Goal: Participate in discussion: Engage in conversation with other users on a specific topic

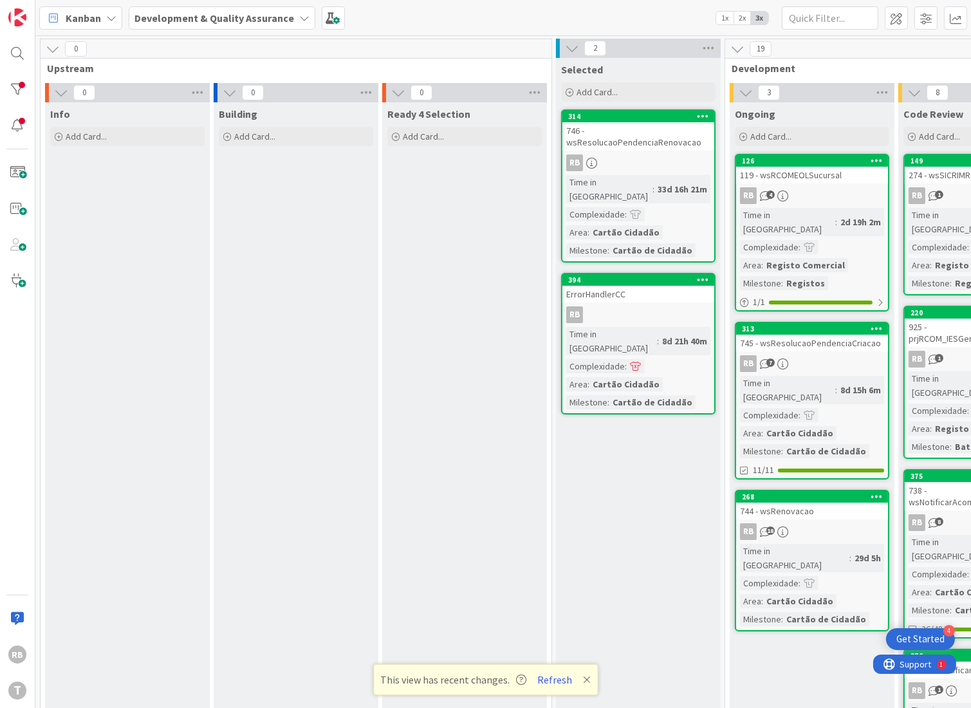
click at [813, 172] on div "119 - wsRCOMEOLSucursal" at bounding box center [812, 175] width 152 height 17
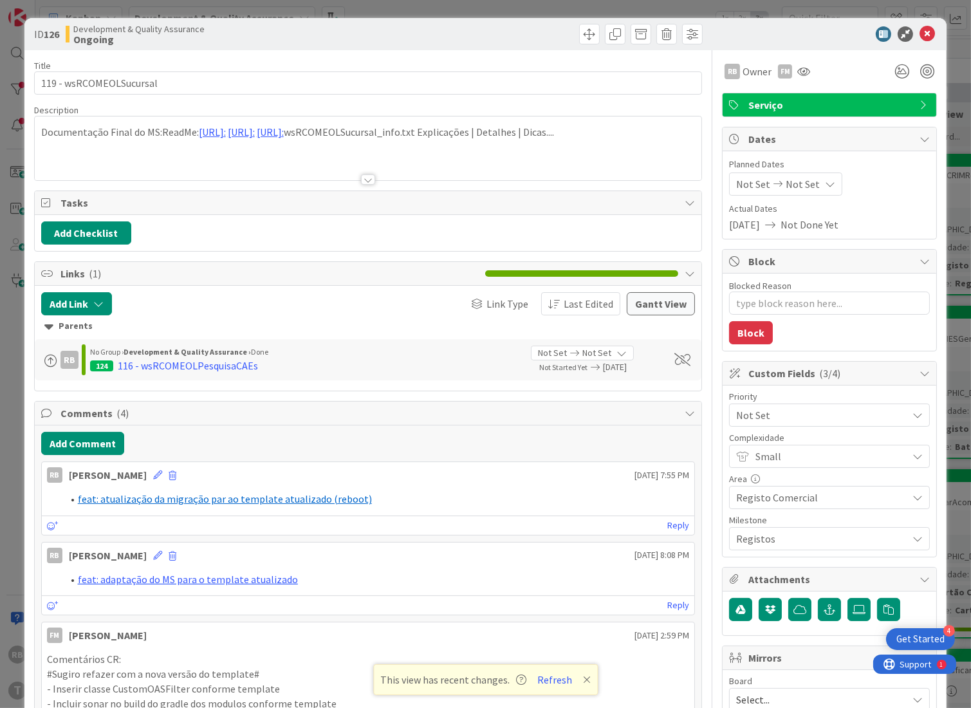
type textarea "x"
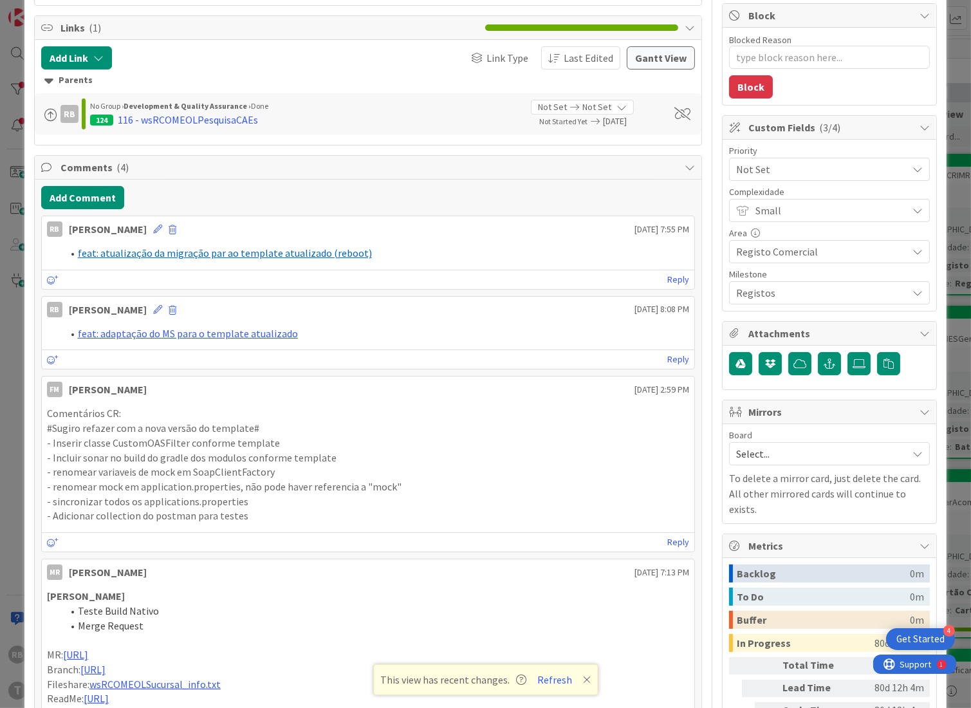
scroll to position [86, 0]
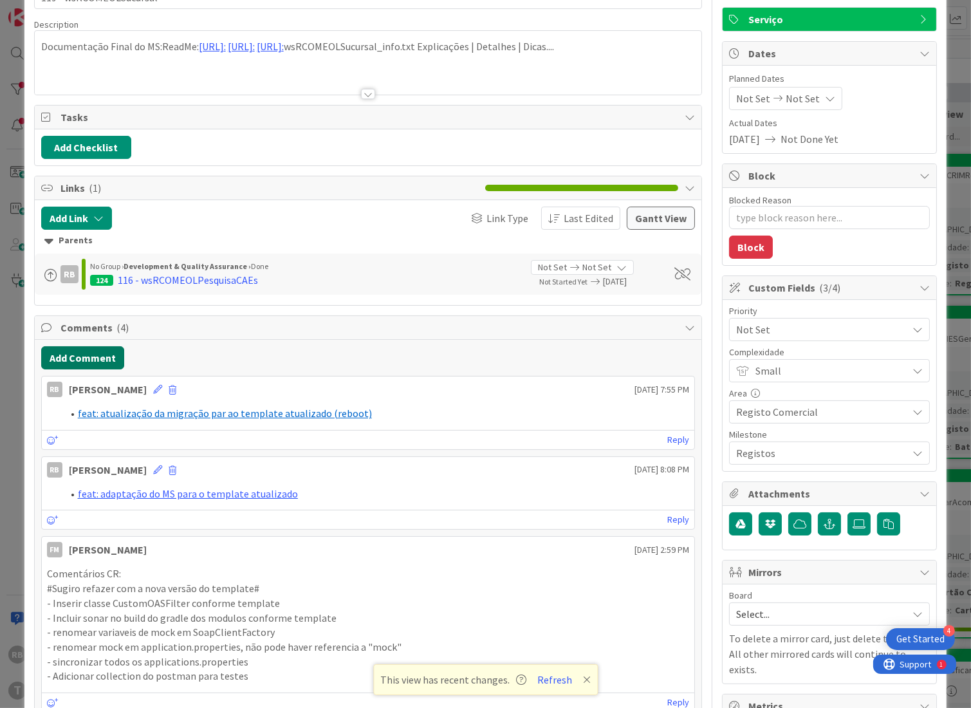
click at [73, 361] on button "Add Comment" at bounding box center [82, 357] width 83 height 23
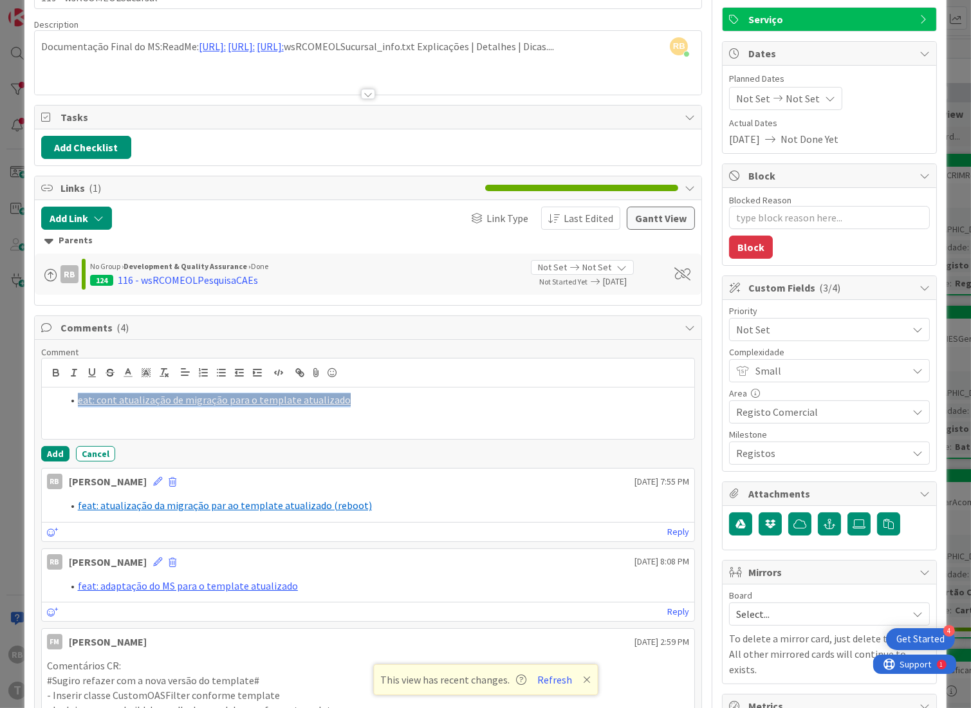
drag, startPoint x: 378, startPoint y: 405, endPoint x: 58, endPoint y: 390, distance: 320.8
click at [58, 390] on div "eat: cont atualização de migração para o template atualizado" at bounding box center [368, 412] width 653 height 51
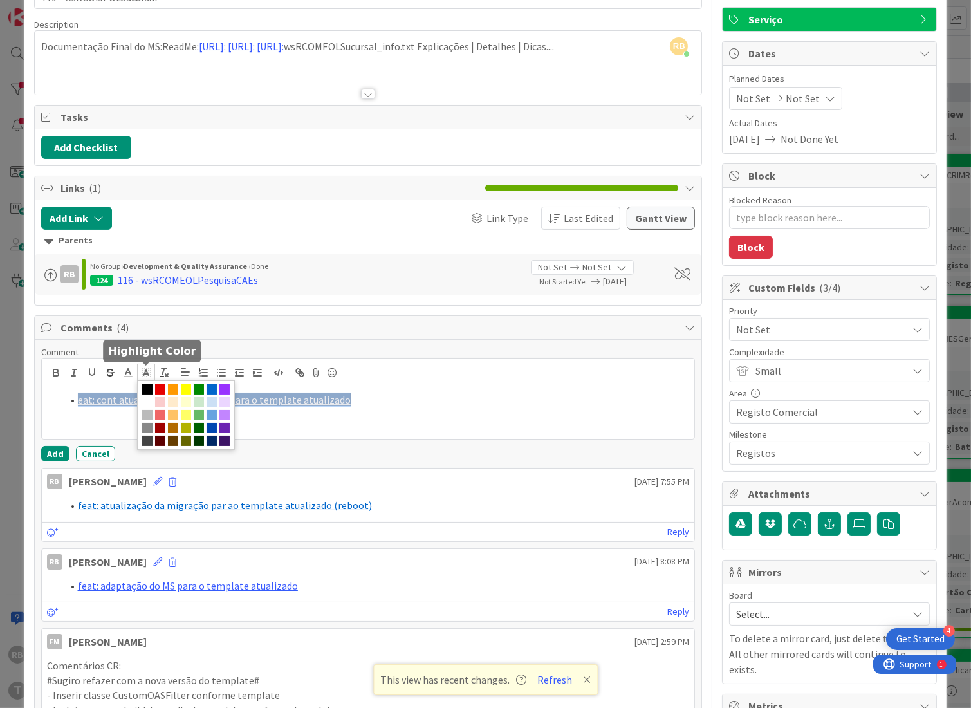
click at [143, 372] on rect at bounding box center [143, 371] width 1 height 1
click at [152, 405] on span at bounding box center [147, 402] width 10 height 10
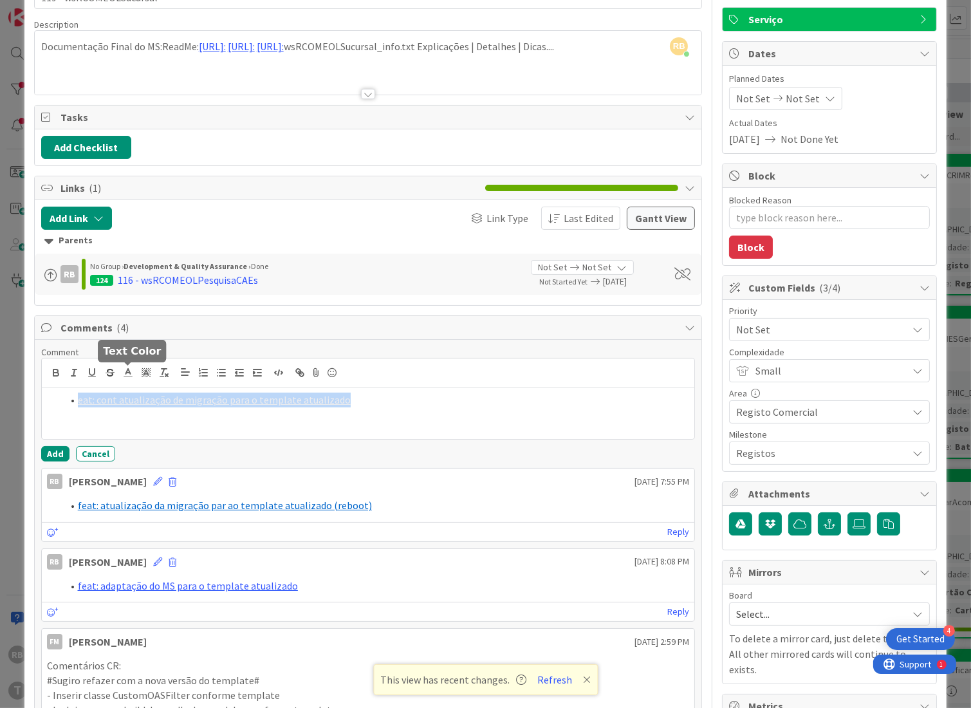
click at [129, 373] on line at bounding box center [127, 373] width 3 height 0
click at [192, 388] on span at bounding box center [194, 389] width 10 height 10
click at [378, 411] on div "eat: cont atualização de migração para o template atualizado" at bounding box center [368, 412] width 653 height 51
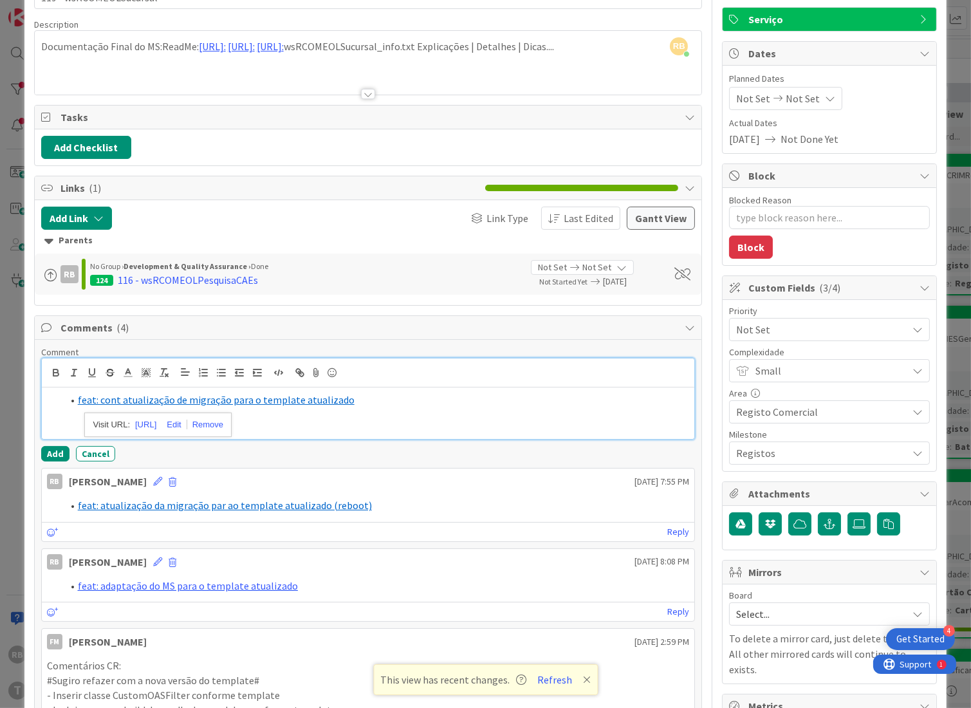
click at [53, 413] on div "feat: cont atualização de migração para o template atualizado" at bounding box center [368, 412] width 653 height 51
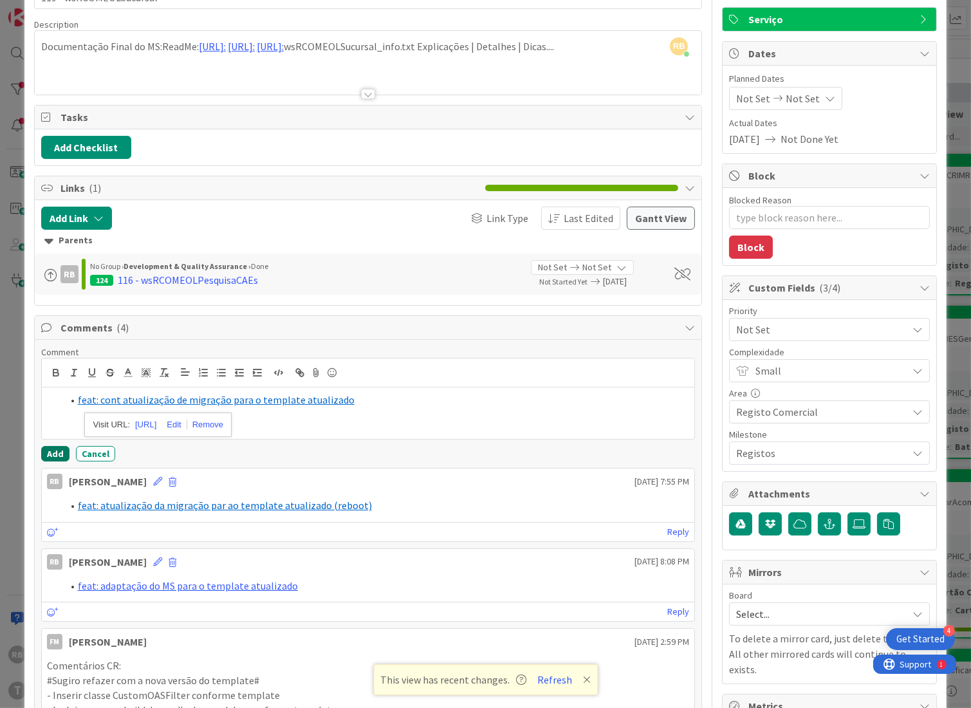
click at [49, 455] on button "Add" at bounding box center [55, 453] width 28 height 15
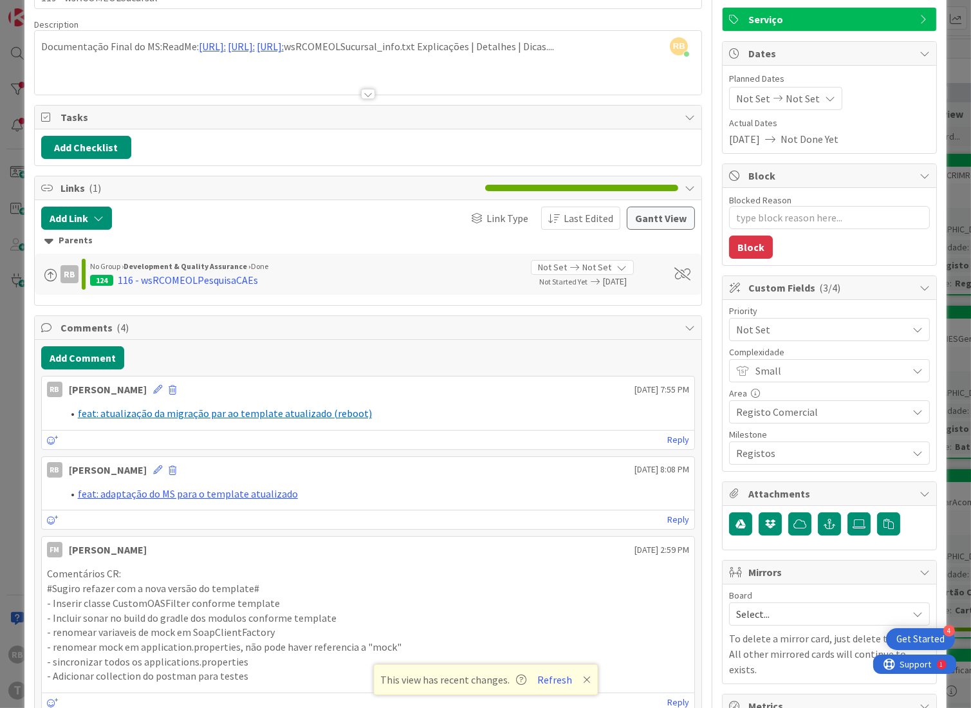
type textarea "x"
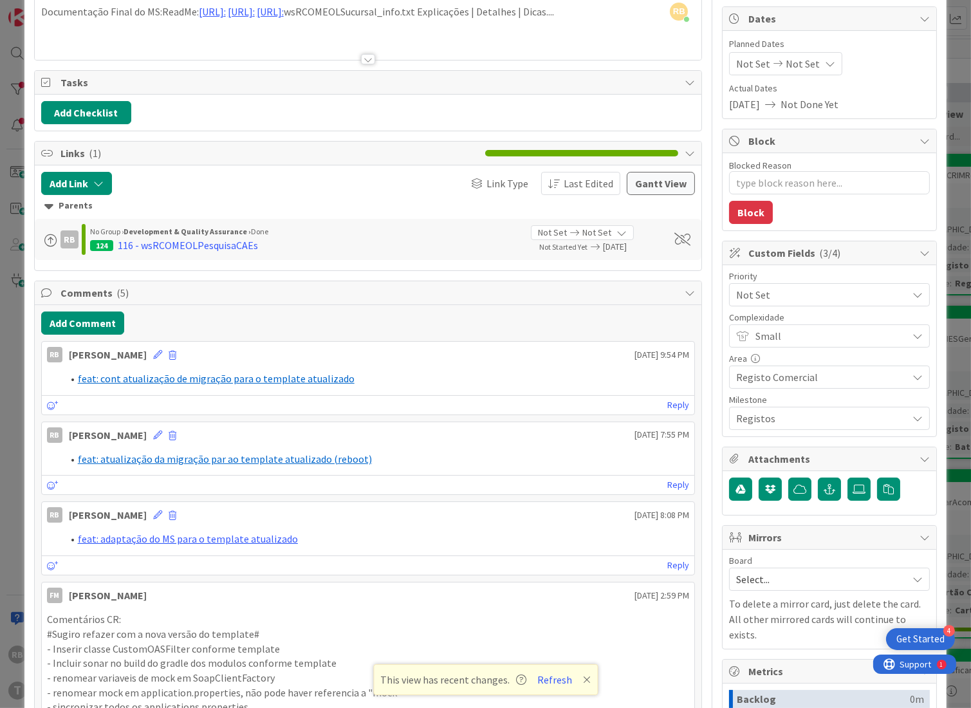
scroll to position [0, 0]
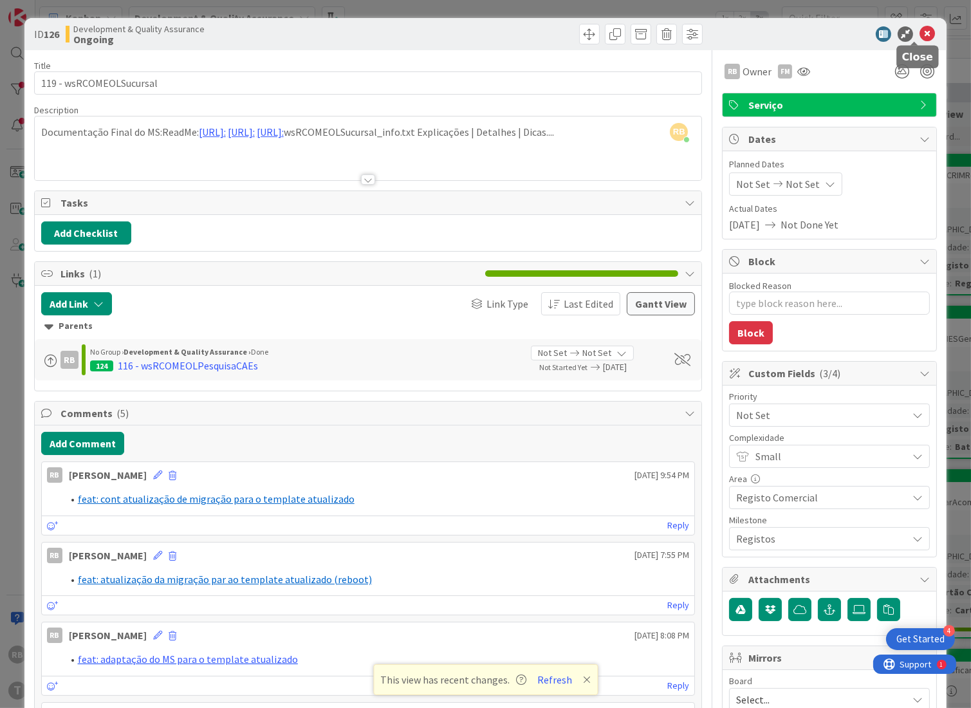
click at [920, 35] on icon at bounding box center [927, 33] width 15 height 15
